Goal: Information Seeking & Learning: Find specific page/section

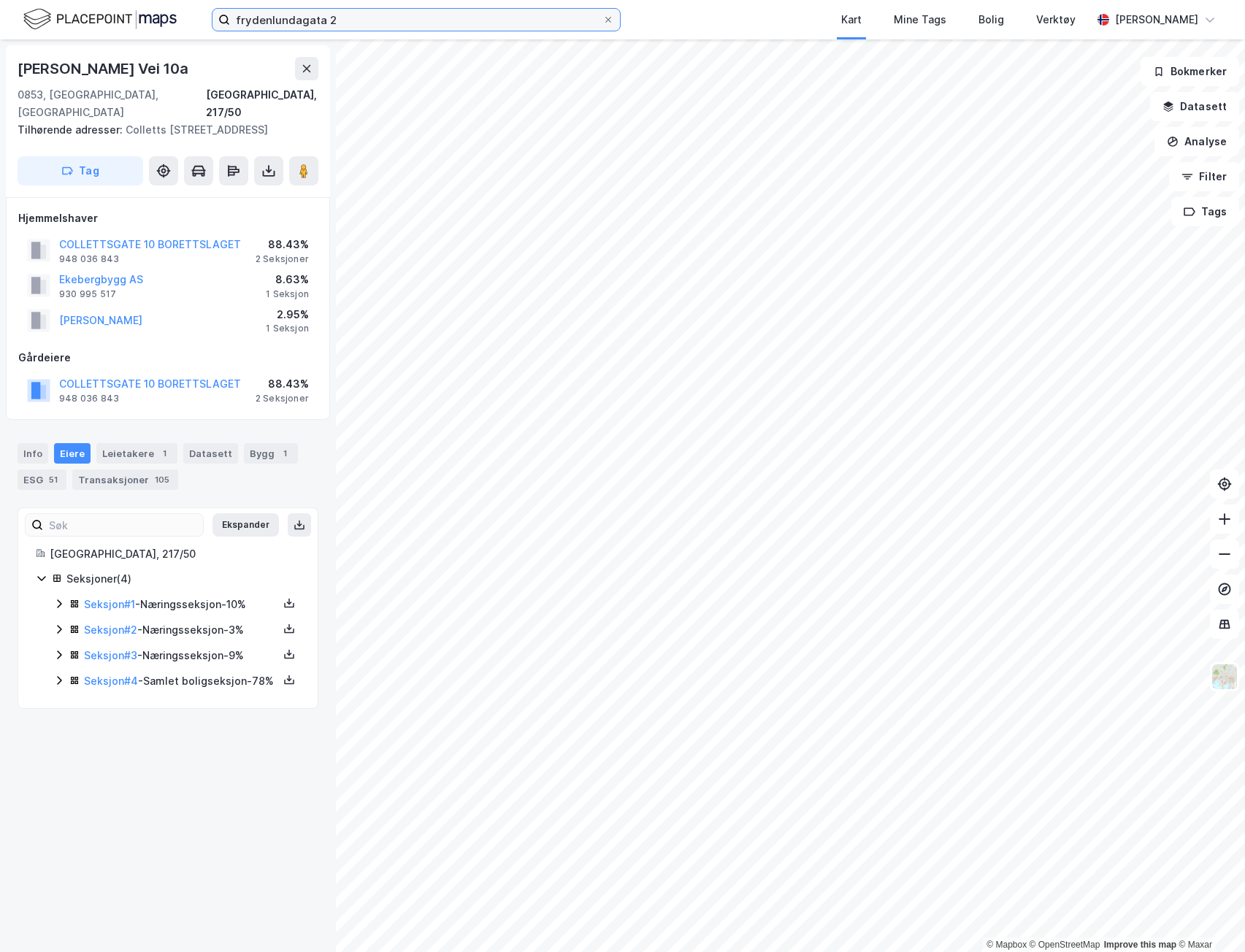
click at [370, 25] on input "frydenlundagata 2" at bounding box center [416, 20] width 372 height 21
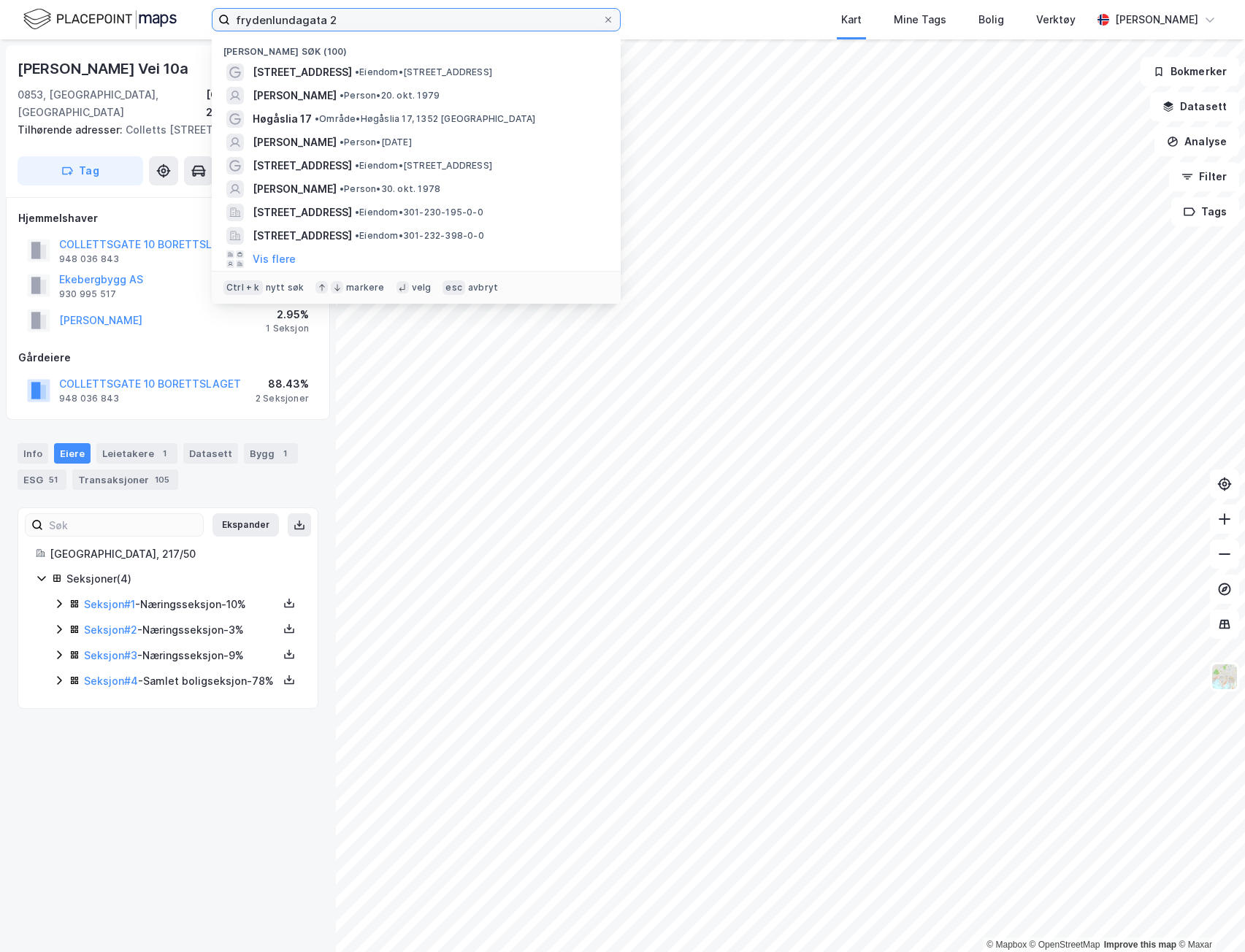
click at [370, 25] on input "frydenlundagata 2" at bounding box center [416, 20] width 372 height 21
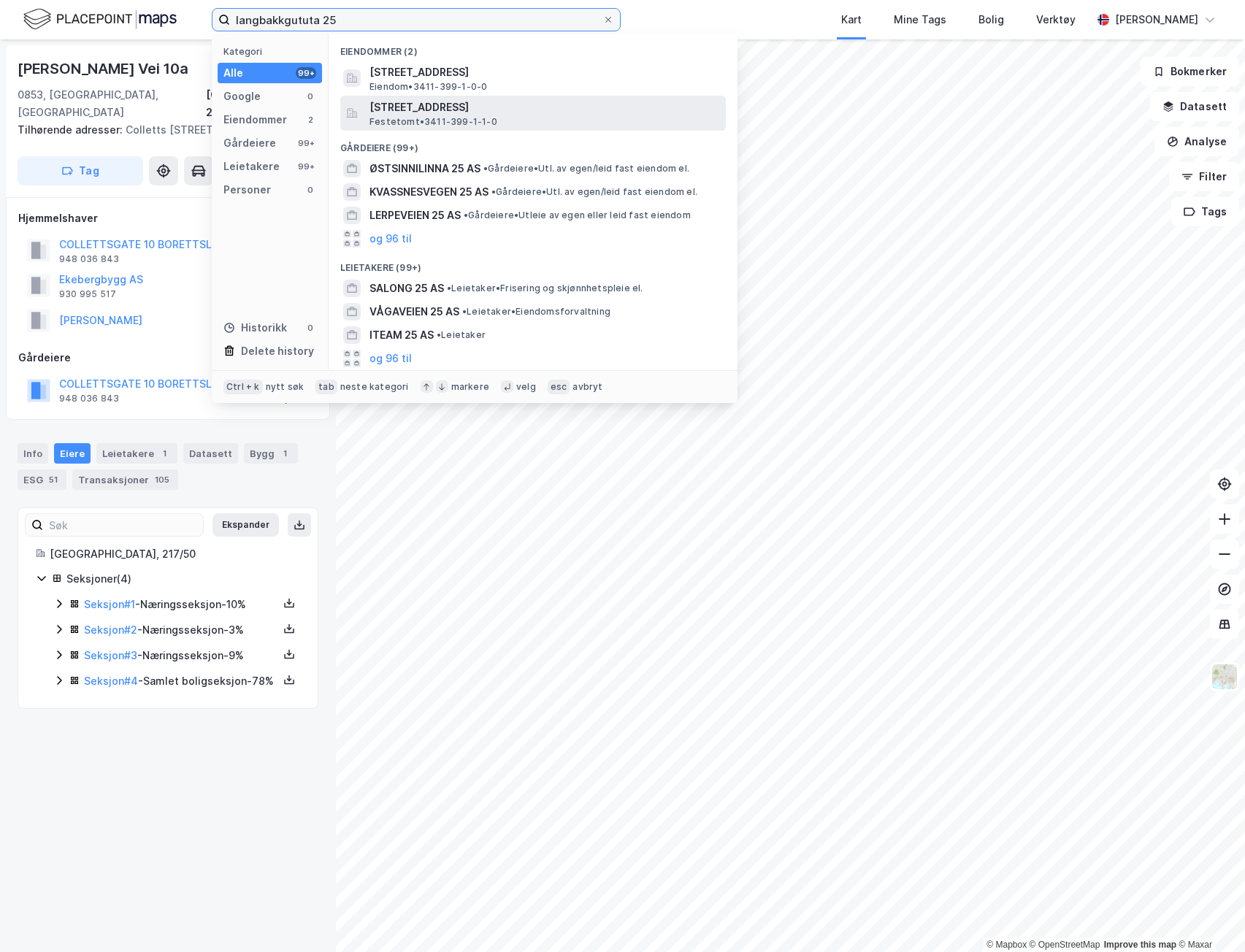
type input "langbakkgututa 25"
click at [546, 117] on div "Langbakkgutua 25, 2612, SJUSJØEN, RINGSAKER Festetomt • 3411-399-1-1-0" at bounding box center [546, 113] width 353 height 29
